Goal: Information Seeking & Learning: Learn about a topic

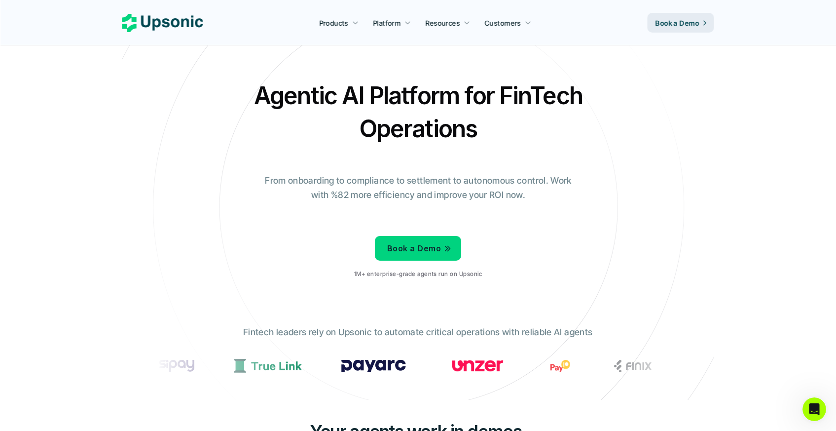
click at [46, 367] on img at bounding box center [29, 365] width 33 height 12
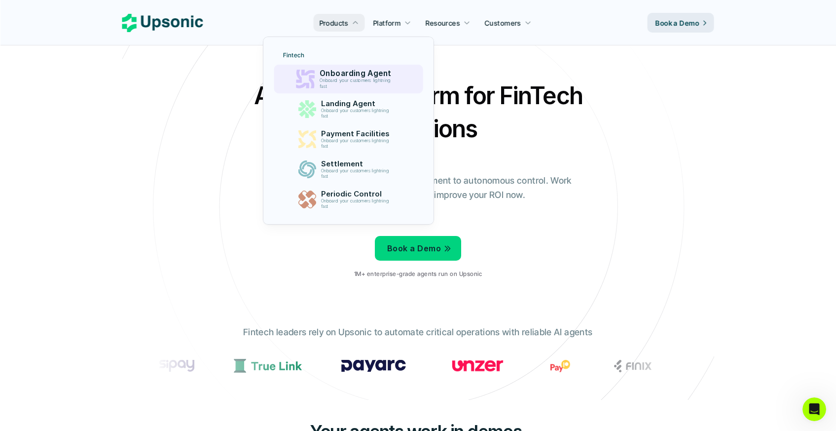
click at [339, 76] on p "Onboarding Agent" at bounding box center [358, 73] width 76 height 9
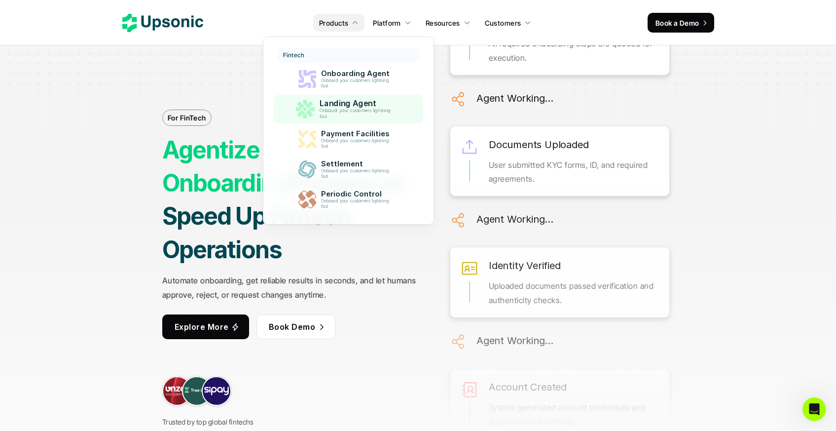
click at [339, 112] on p "Onboard your customers lightning fast" at bounding box center [357, 113] width 75 height 11
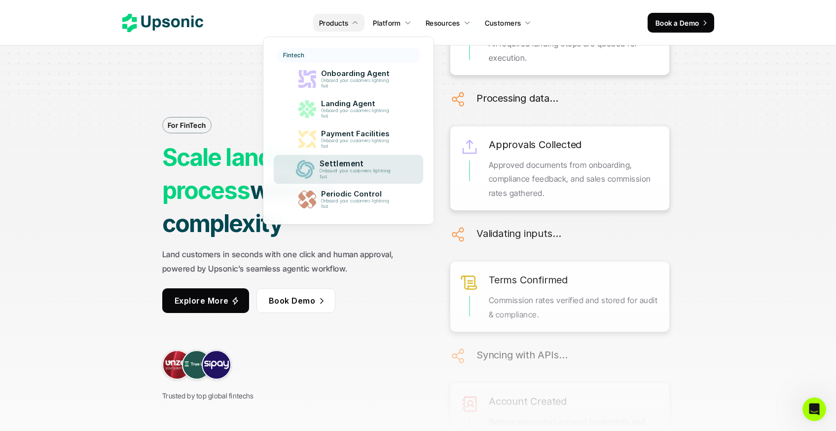
click at [347, 169] on p "Onboard your customers lightning fast" at bounding box center [357, 173] width 75 height 11
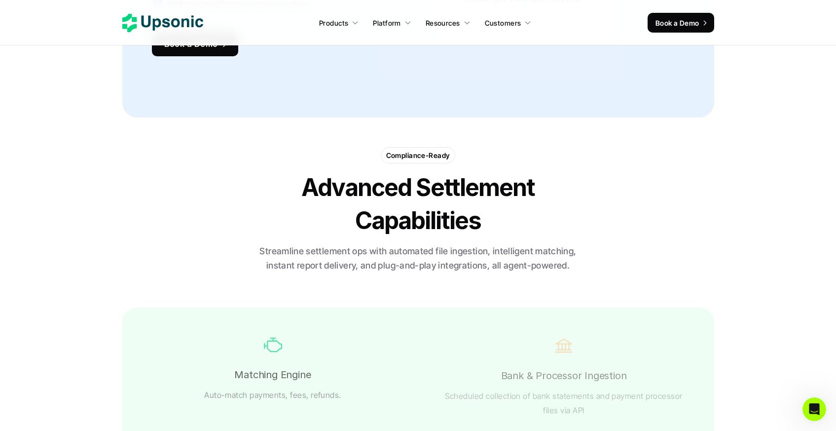
scroll to position [1556, 0]
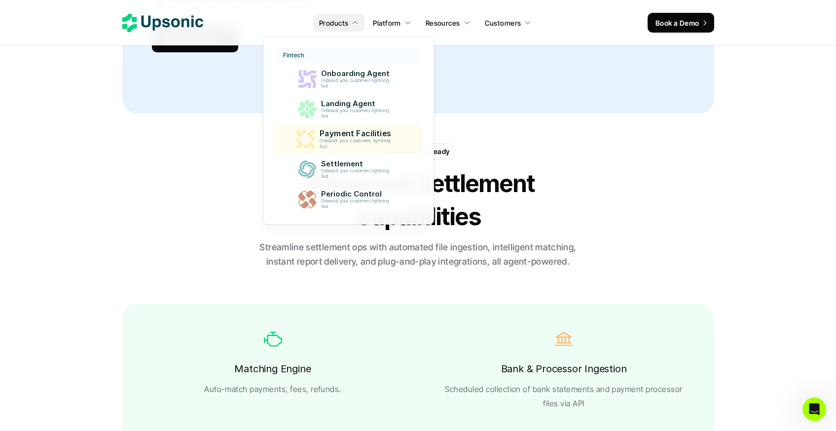
click at [354, 142] on p "Onboard your customers lightning fast" at bounding box center [357, 143] width 75 height 11
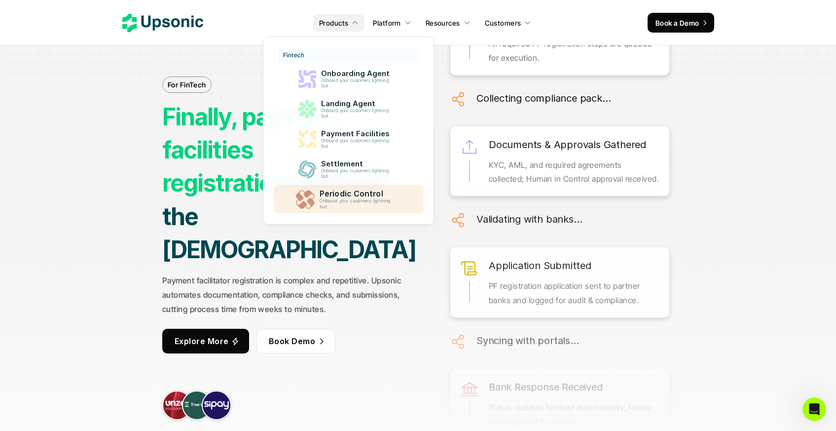
click at [371, 204] on p "Onboard your customers lightning fast" at bounding box center [357, 203] width 75 height 11
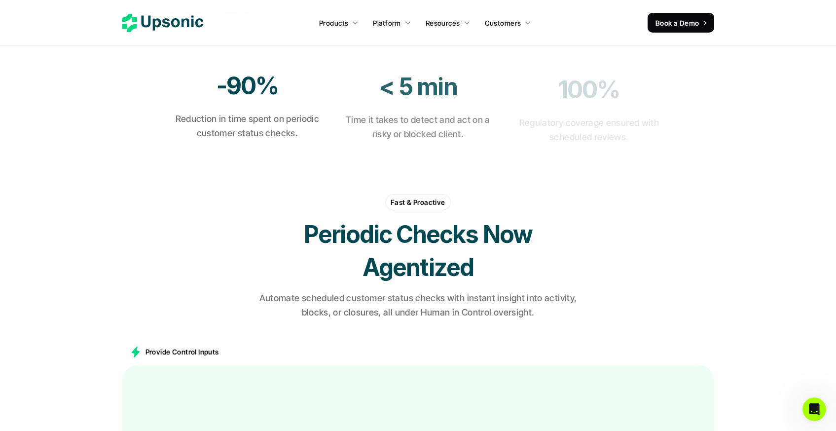
scroll to position [405, 0]
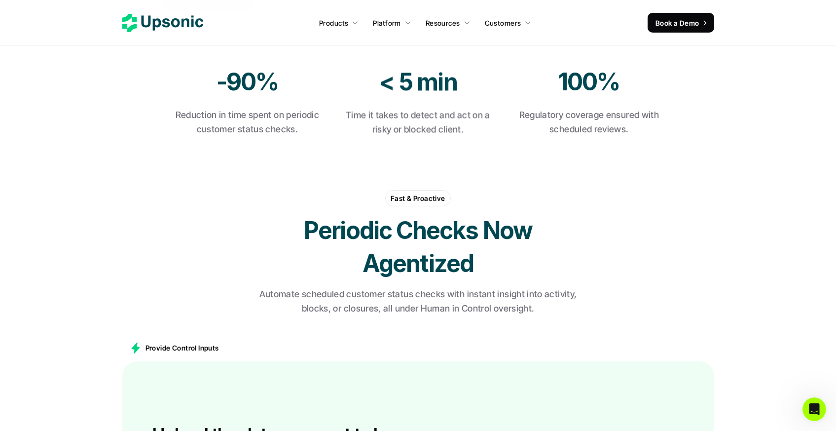
click at [390, 24] on p "Platform" at bounding box center [387, 23] width 28 height 10
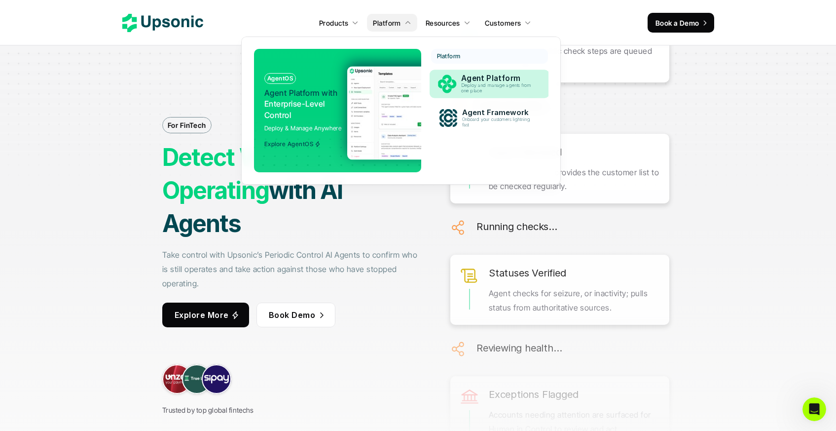
click at [471, 80] on p "Agent Platform" at bounding box center [498, 78] width 75 height 9
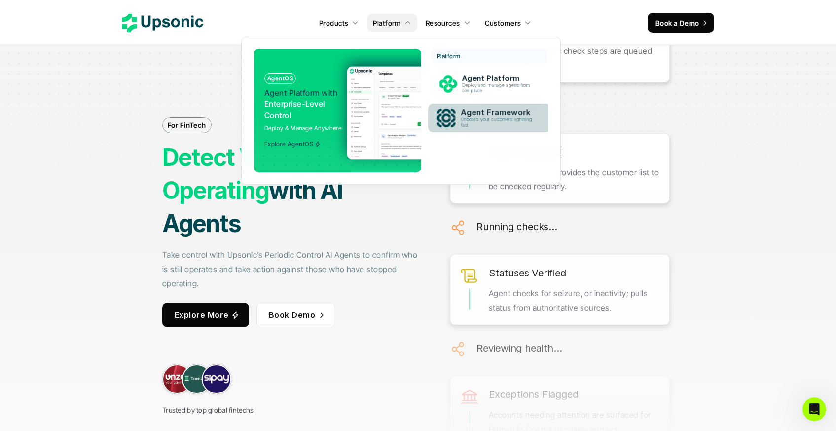
click at [475, 113] on p "Agent Framework" at bounding box center [499, 112] width 76 height 9
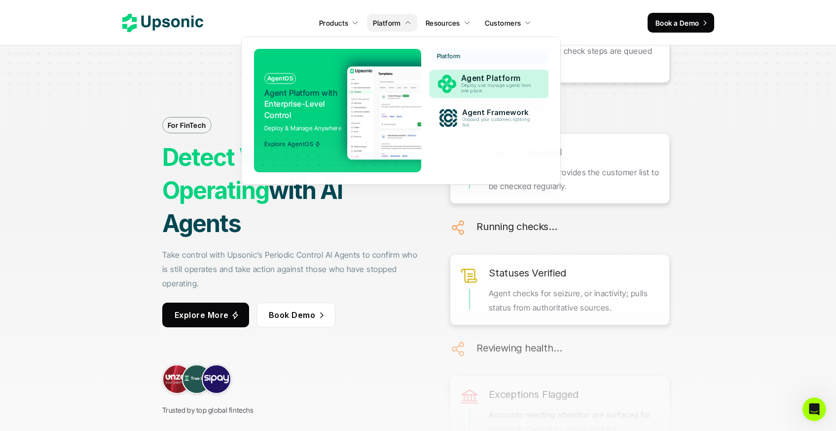
click at [476, 87] on p "Deploy and manage agents from one place" at bounding box center [498, 88] width 74 height 11
click at [386, 86] on img at bounding box center [443, 112] width 192 height 93
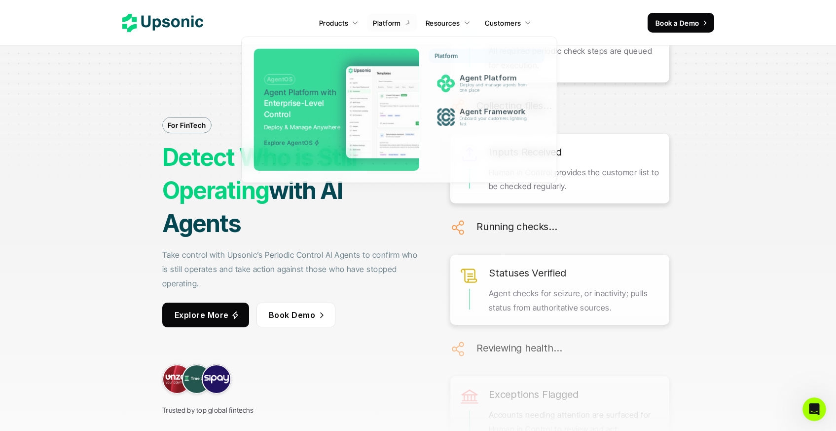
click at [401, 19] on p "Platform" at bounding box center [387, 23] width 28 height 10
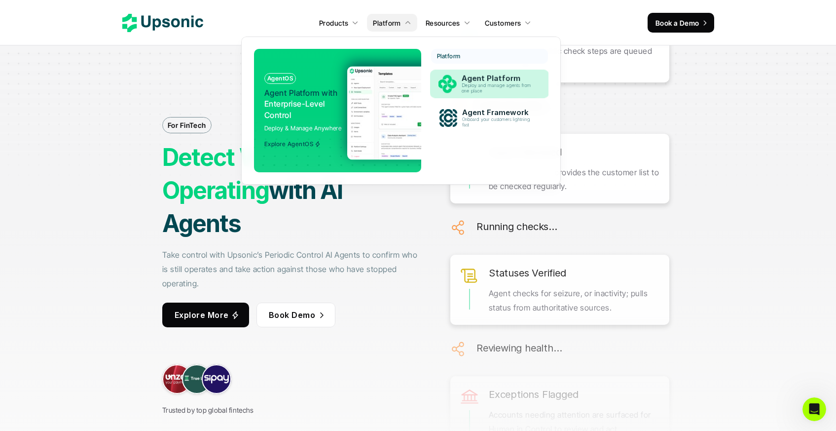
click at [472, 82] on p "Agent Platform" at bounding box center [498, 78] width 75 height 9
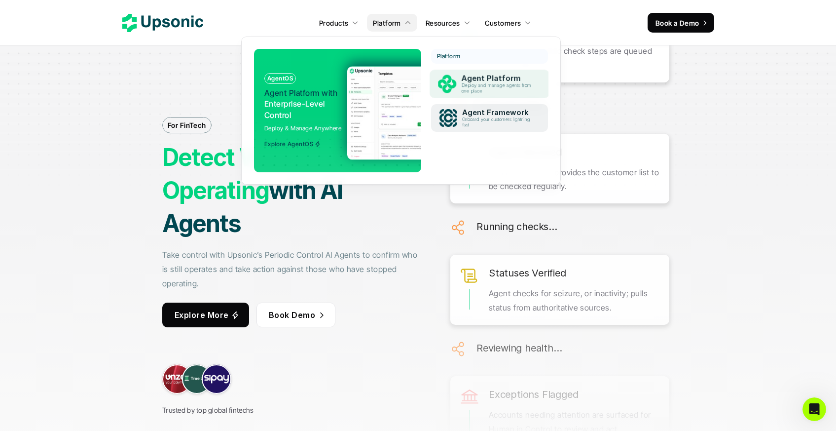
click at [476, 147] on div "AgentOS Agent Platform with Enterprise-Level Control Deploy & Manage Anywhere E…" at bounding box center [401, 110] width 295 height 123
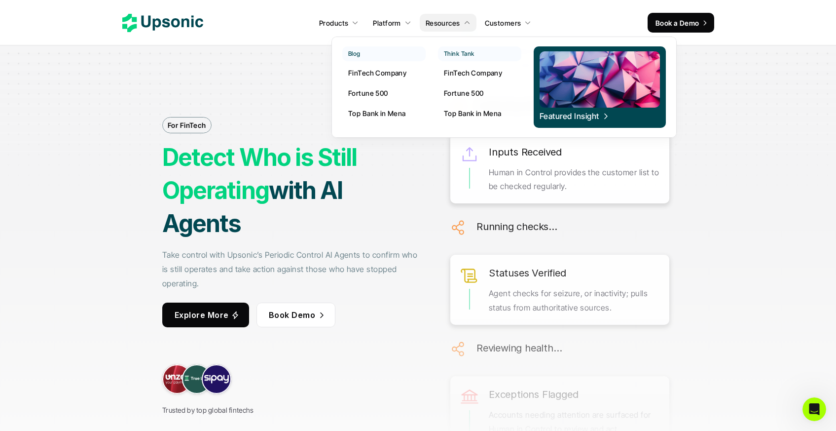
click at [446, 30] on div at bounding box center [504, 76] width 345 height 124
click at [391, 70] on p "FinTech Company" at bounding box center [377, 73] width 58 height 10
click at [372, 94] on p "Fortune 500" at bounding box center [368, 93] width 40 height 10
click at [383, 116] on p "Top Bank in Mena" at bounding box center [377, 113] width 58 height 10
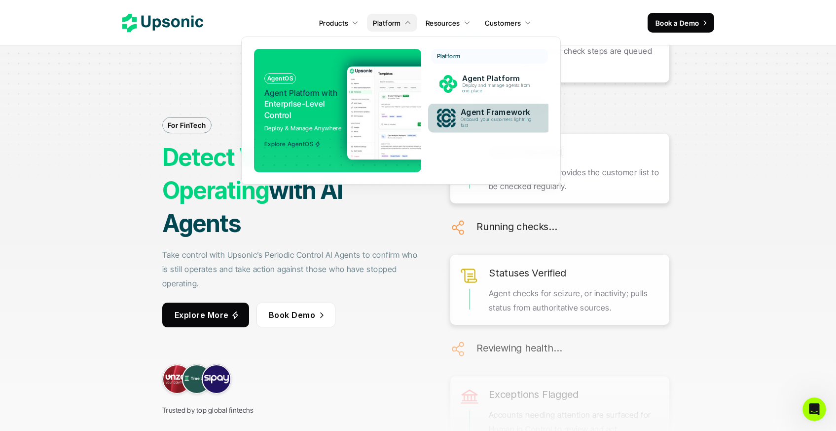
click at [473, 115] on p "Agent Framework" at bounding box center [499, 112] width 76 height 9
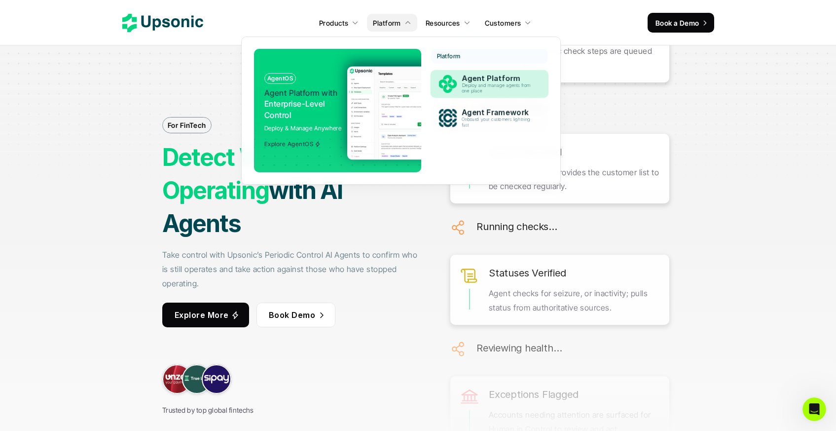
click at [468, 80] on p "Agent Platform" at bounding box center [499, 78] width 74 height 9
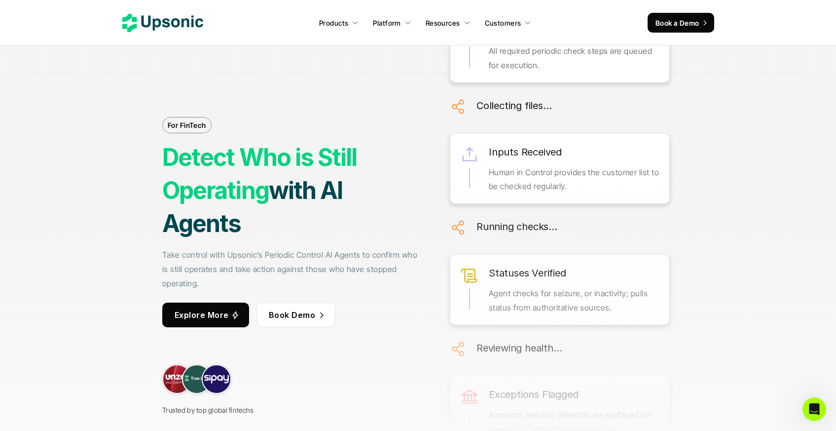
click at [109, 146] on div "For FinTech Detect Who is Still Operating with AI Agents Take control with Upso…" at bounding box center [418, 222] width 740 height 431
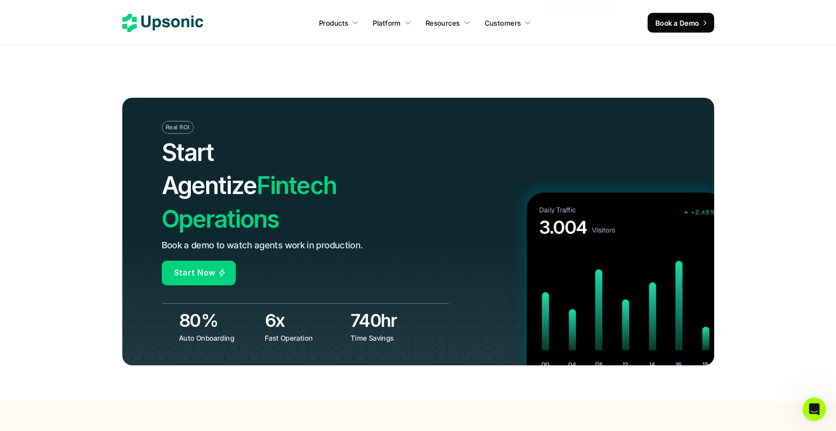
scroll to position [3886, 0]
